Goal: Find specific page/section: Find specific page/section

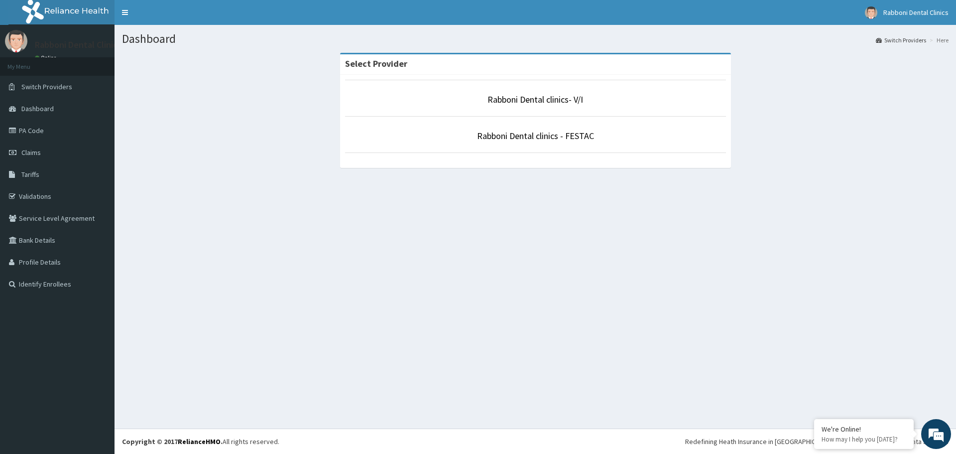
click at [520, 121] on li "Rabboni Dental clinics - FESTAC" at bounding box center [535, 134] width 381 height 37
drag, startPoint x: 522, startPoint y: 142, endPoint x: 528, endPoint y: 136, distance: 8.5
click at [523, 141] on p "Rabboni Dental clinics - FESTAC" at bounding box center [535, 135] width 381 height 13
click at [528, 136] on link "Rabboni Dental clinics - FESTAC" at bounding box center [535, 135] width 117 height 11
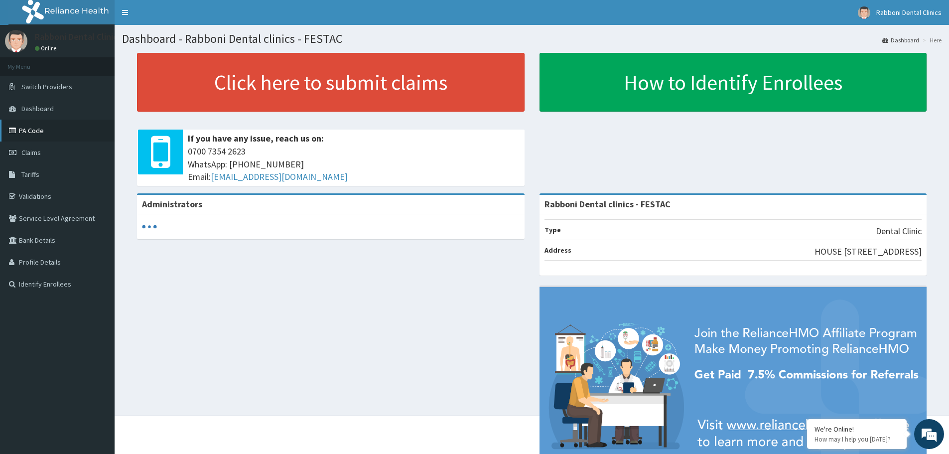
click at [59, 130] on link "PA Code" at bounding box center [57, 131] width 115 height 22
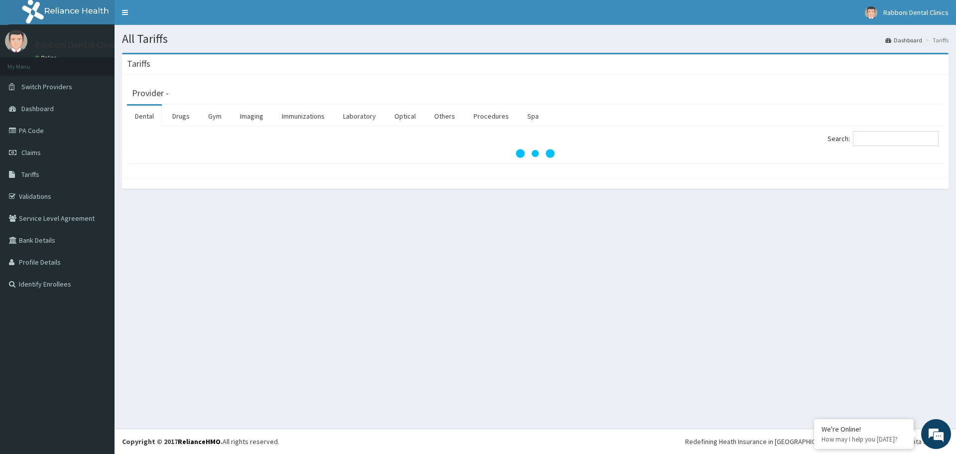
click at [892, 133] on input "Search:" at bounding box center [896, 138] width 86 height 15
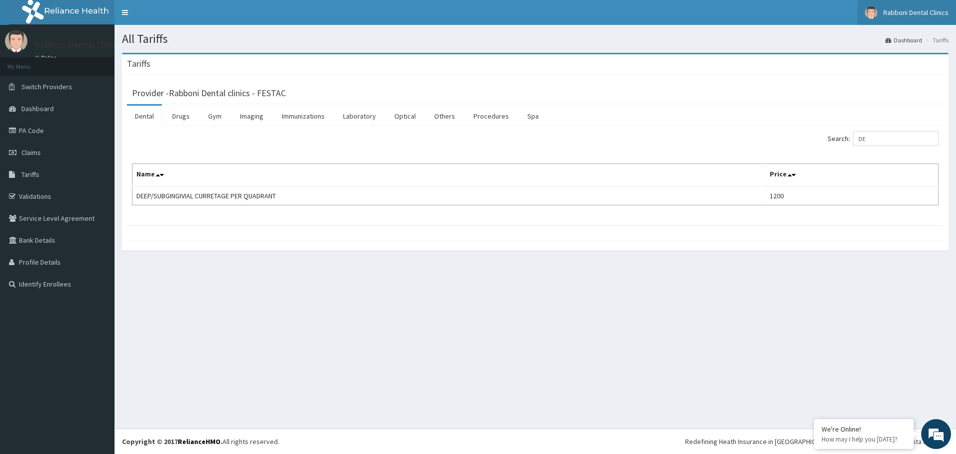
type input "D"
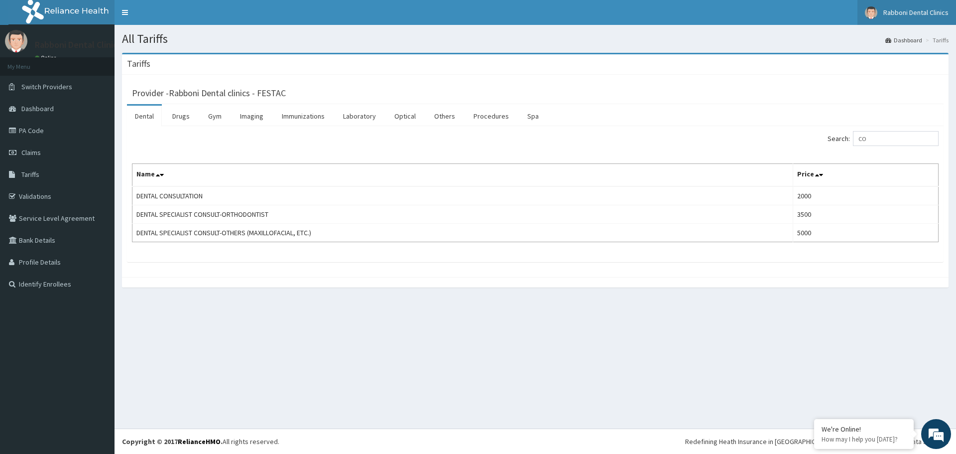
type input "C"
type input "S"
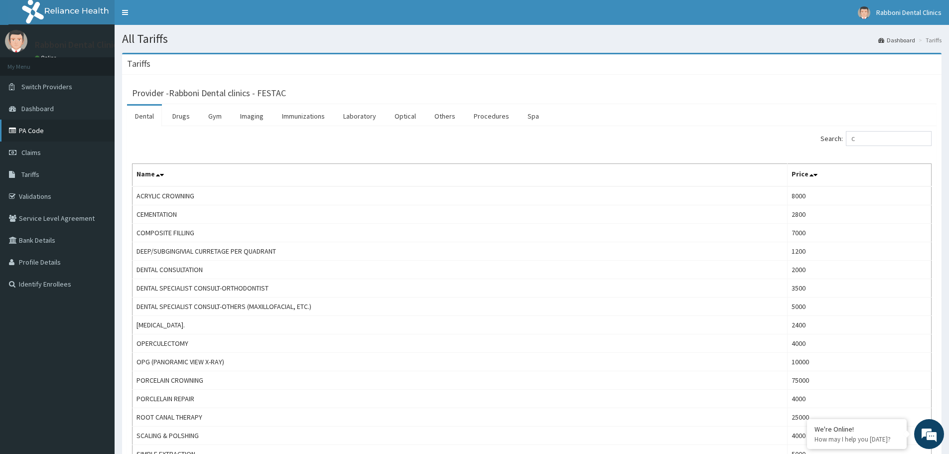
type input "C"
click at [17, 128] on icon at bounding box center [14, 130] width 10 height 7
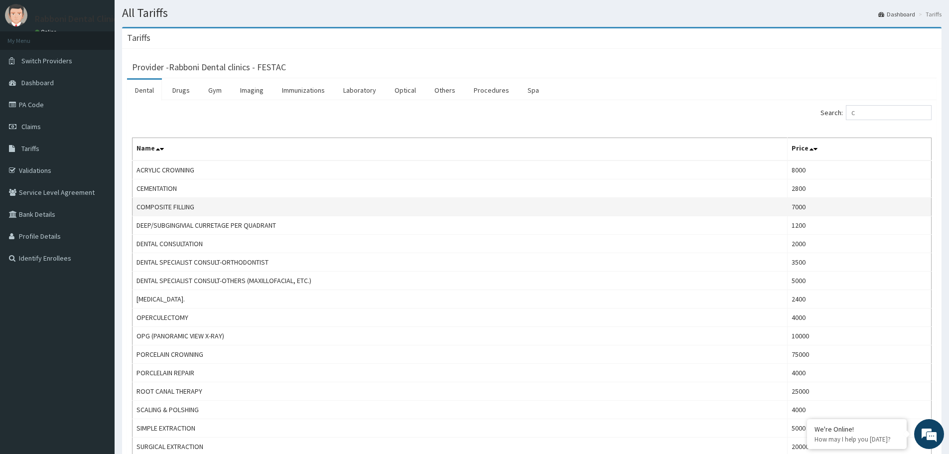
scroll to position [50, 0]
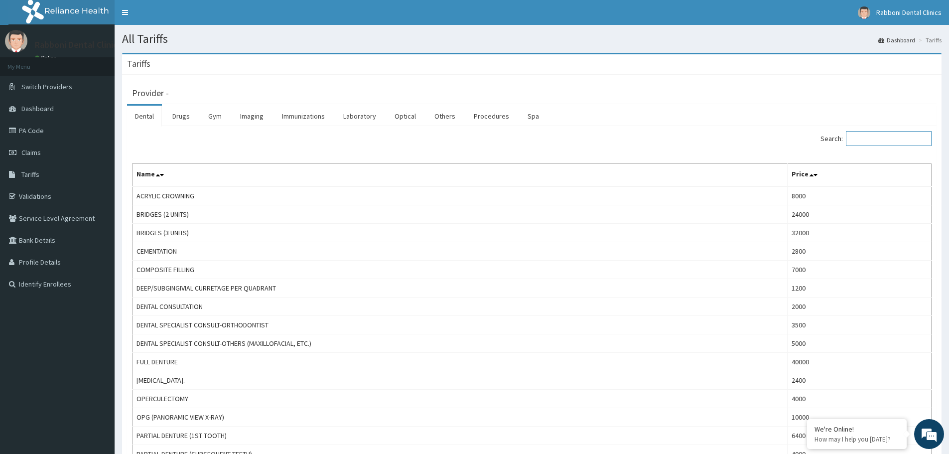
click at [909, 137] on input "Search:" at bounding box center [889, 138] width 86 height 15
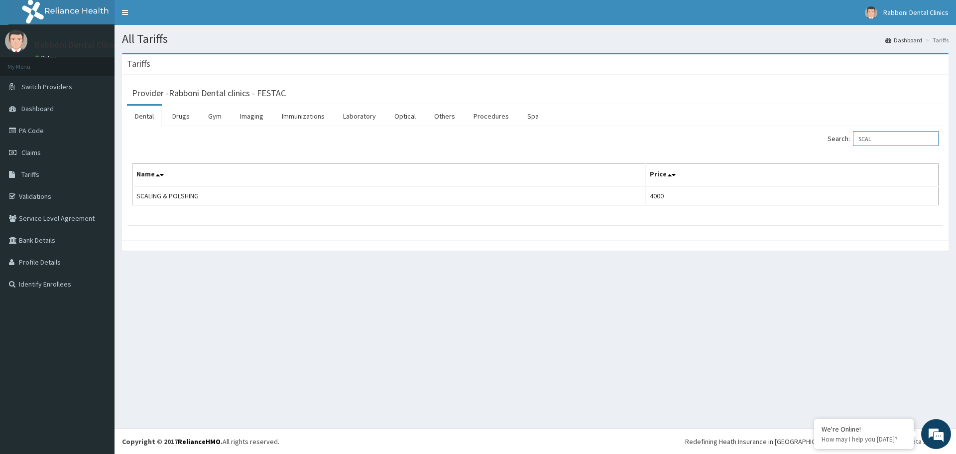
type input "SCAL"
